Goal: Information Seeking & Learning: Learn about a topic

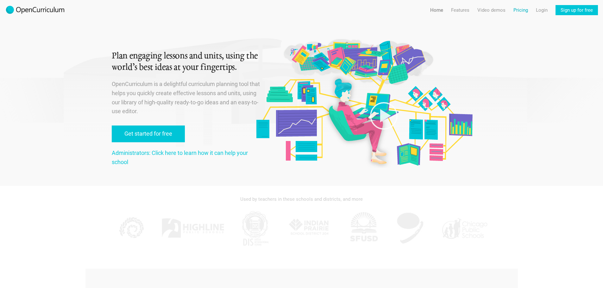
click at [518, 11] on link "Pricing" at bounding box center [520, 10] width 15 height 10
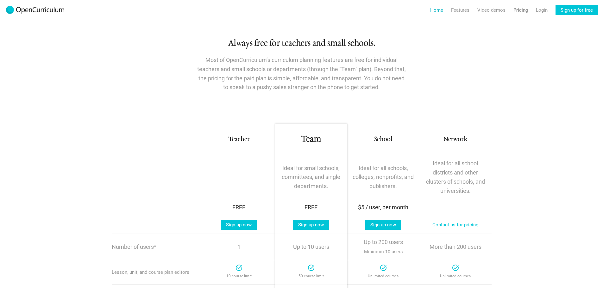
click at [435, 12] on link "Home" at bounding box center [436, 10] width 13 height 10
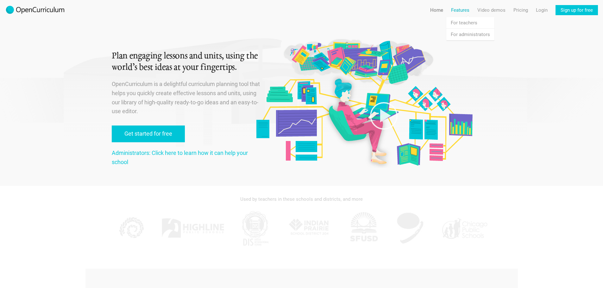
click at [460, 10] on link "Features" at bounding box center [460, 10] width 18 height 10
click at [463, 22] on link "Features For teachers" at bounding box center [470, 22] width 48 height 11
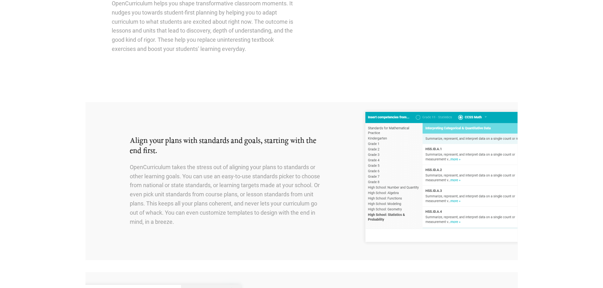
scroll to position [95, 0]
